Goal: Task Accomplishment & Management: Manage account settings

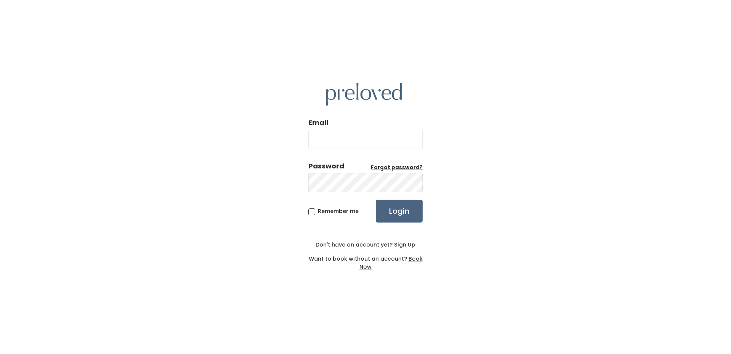
type input "[EMAIL_ADDRESS][DOMAIN_NAME]"
click at [403, 210] on input "Login" at bounding box center [399, 210] width 47 height 23
